Goal: Task Accomplishment & Management: Use online tool/utility

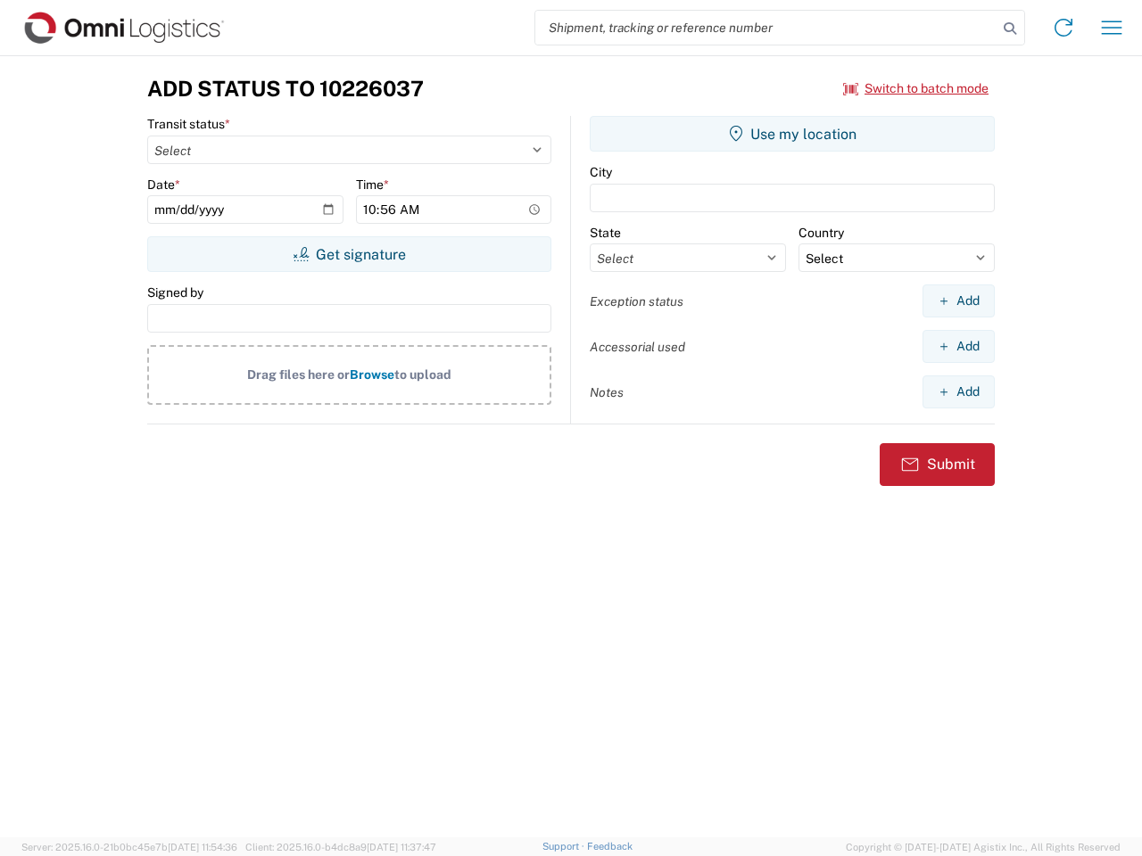
click at [766, 28] on input "search" at bounding box center [766, 28] width 462 height 34
click at [1010, 29] on icon at bounding box center [1009, 28] width 25 height 25
click at [1063, 28] on icon at bounding box center [1063, 27] width 29 height 29
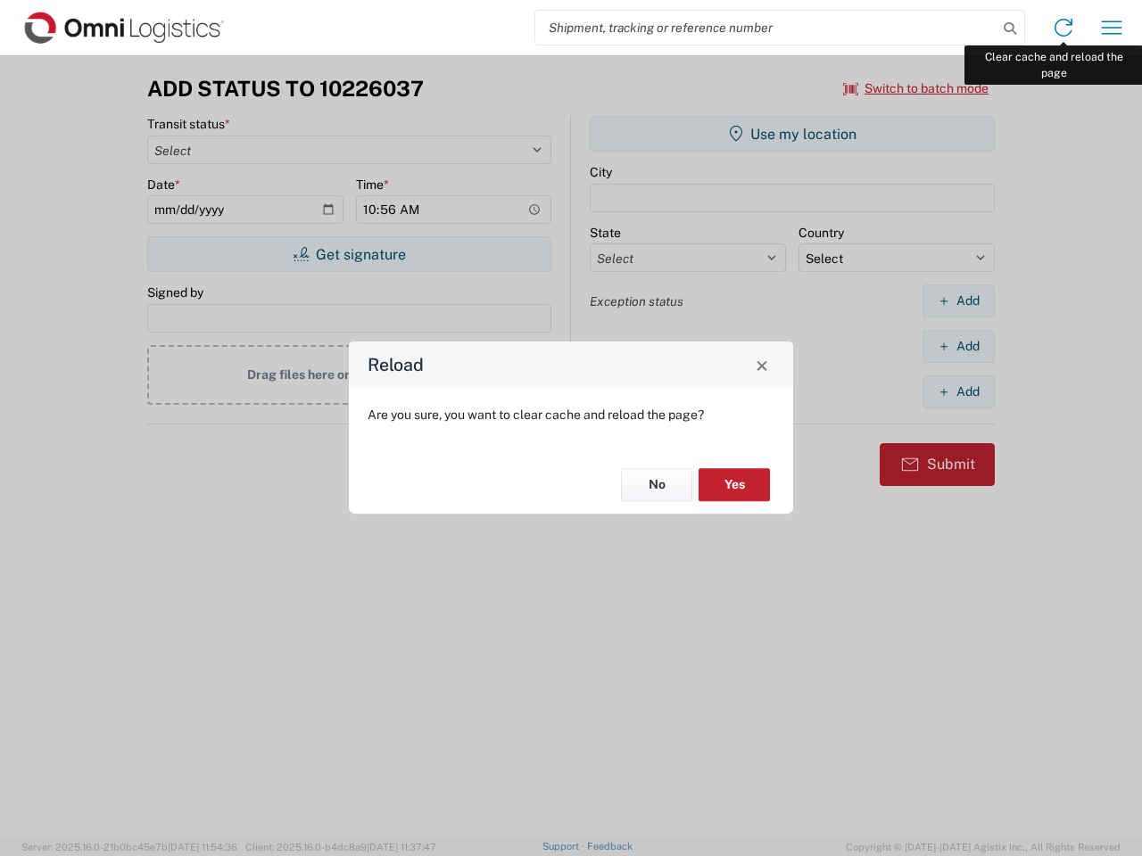
click at [1112, 28] on div "Reload Are you sure, you want to clear cache and reload the page? No Yes" at bounding box center [571, 428] width 1142 height 856
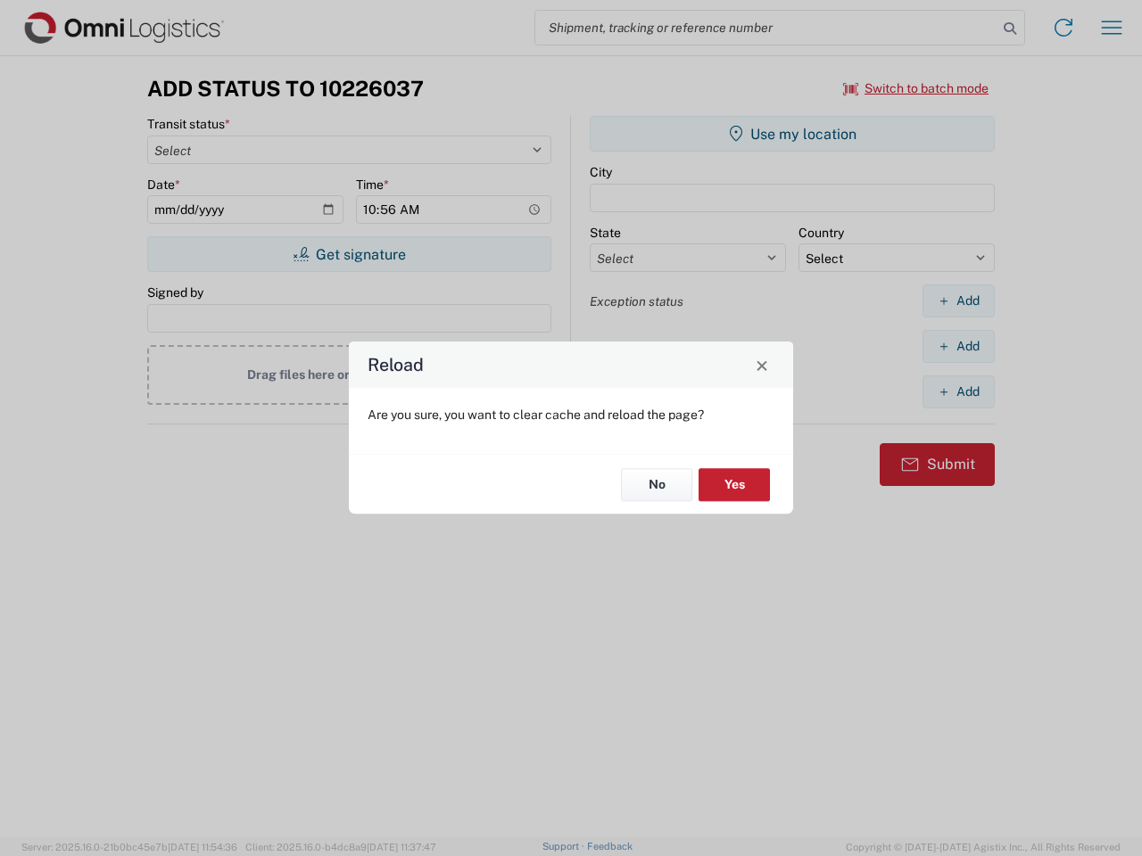
click at [916, 88] on div "Reload Are you sure, you want to clear cache and reload the page? No Yes" at bounding box center [571, 428] width 1142 height 856
click at [349, 254] on div "Reload Are you sure, you want to clear cache and reload the page? No Yes" at bounding box center [571, 428] width 1142 height 856
click at [792, 134] on div "Reload Are you sure, you want to clear cache and reload the page? No Yes" at bounding box center [571, 428] width 1142 height 856
click at [958, 301] on div "Reload Are you sure, you want to clear cache and reload the page? No Yes" at bounding box center [571, 428] width 1142 height 856
click at [958, 346] on div "Reload Are you sure, you want to clear cache and reload the page? No Yes" at bounding box center [571, 428] width 1142 height 856
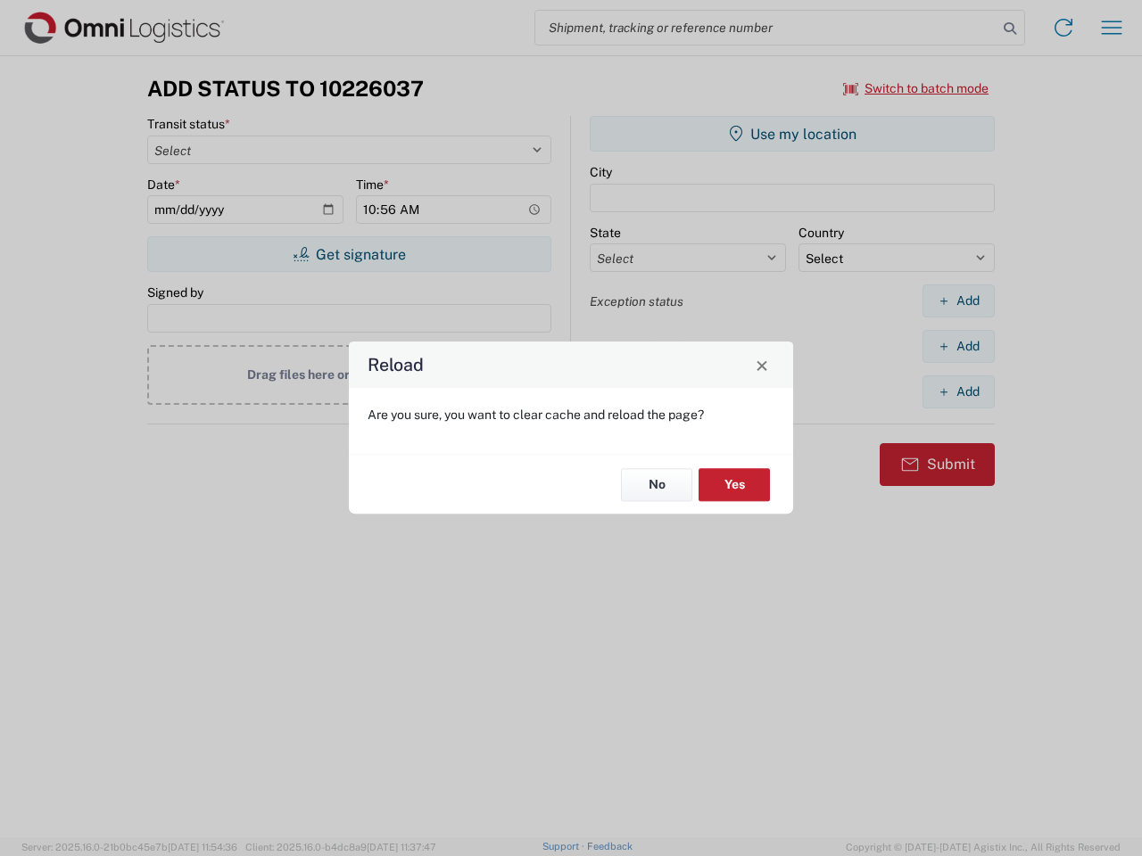
click at [958, 392] on div "Reload Are you sure, you want to clear cache and reload the page? No Yes" at bounding box center [571, 428] width 1142 height 856
